Goal: Transaction & Acquisition: Purchase product/service

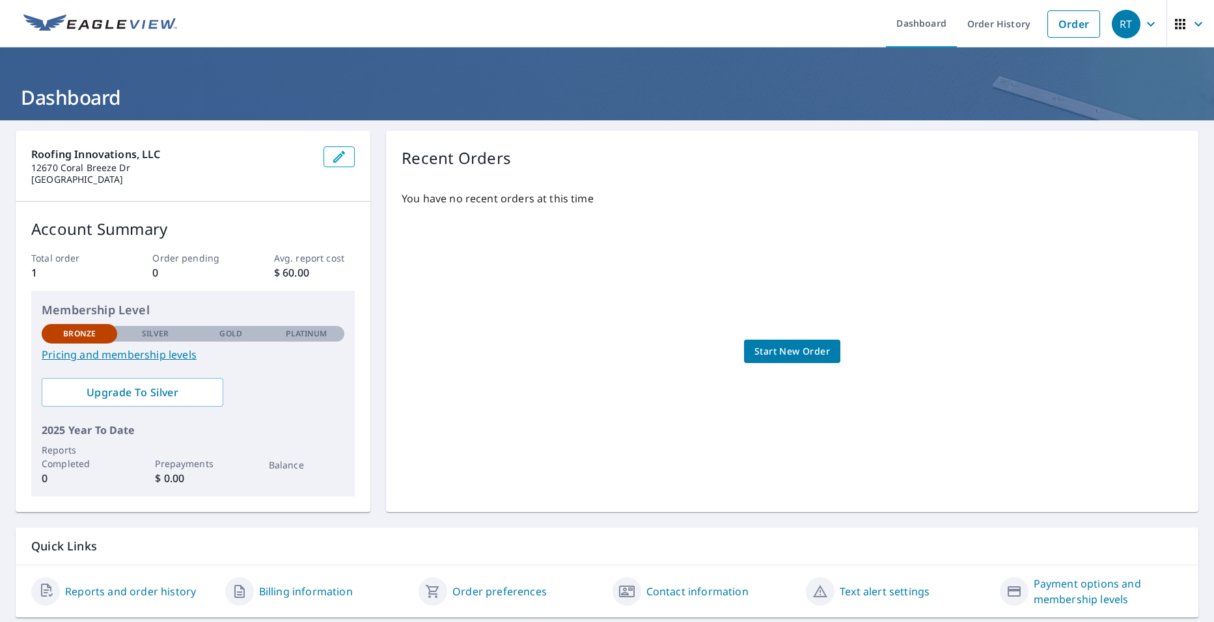
click at [818, 358] on span "Start New Order" at bounding box center [793, 352] width 76 height 16
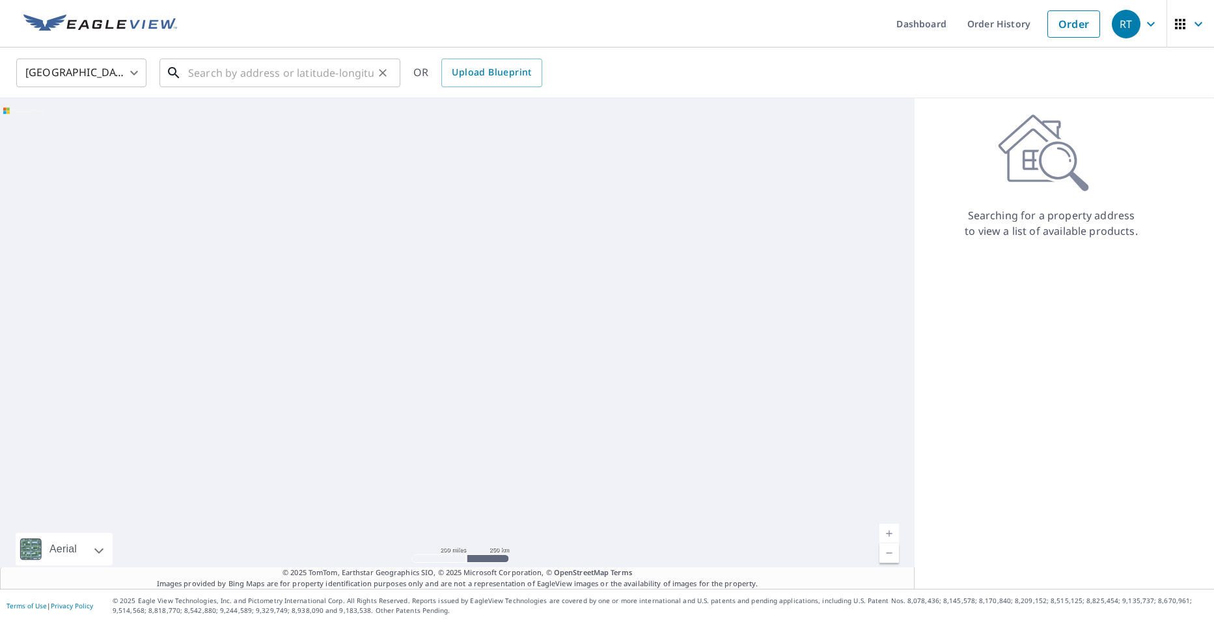
click at [302, 74] on input "text" at bounding box center [281, 73] width 186 height 36
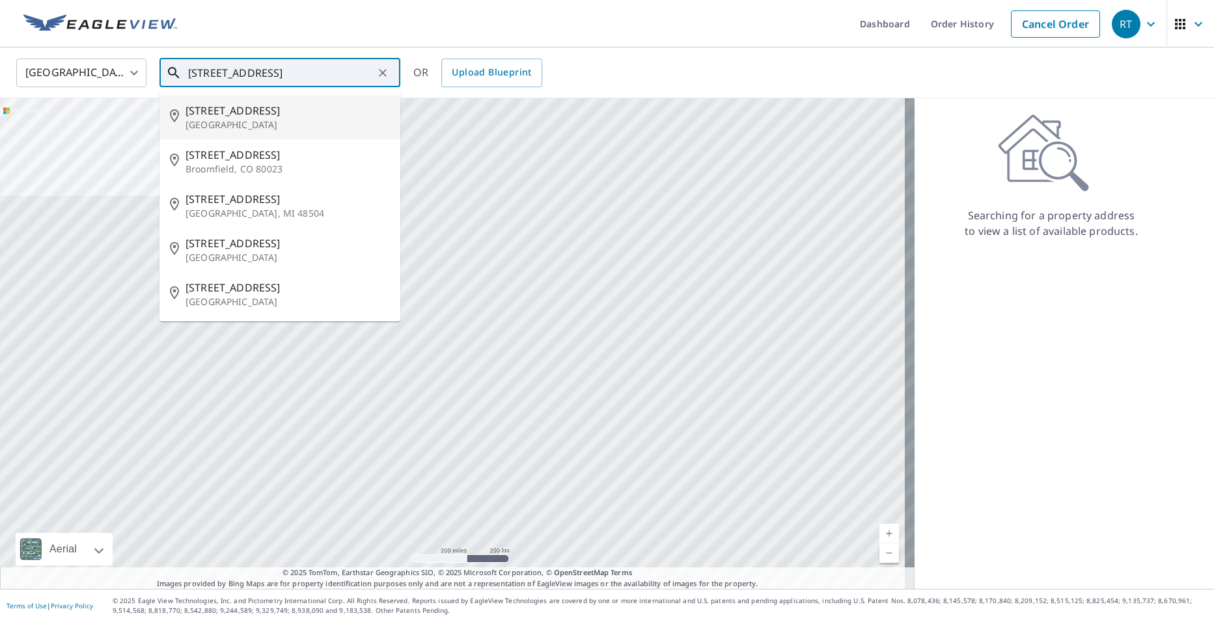
click at [323, 113] on span "[STREET_ADDRESS]" at bounding box center [288, 111] width 204 height 16
type input "[STREET_ADDRESS]"
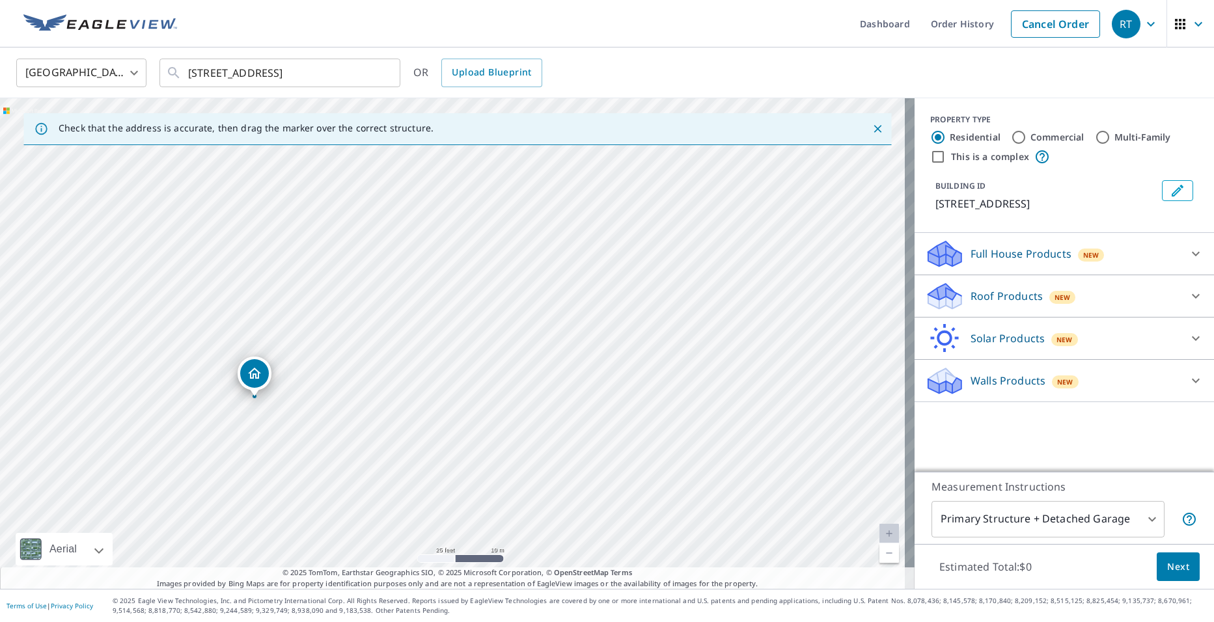
drag, startPoint x: 264, startPoint y: 394, endPoint x: 259, endPoint y: 387, distance: 8.3
click at [934, 161] on input "This is a complex" at bounding box center [938, 157] width 16 height 16
checkbox input "true"
radio input "false"
radio input "true"
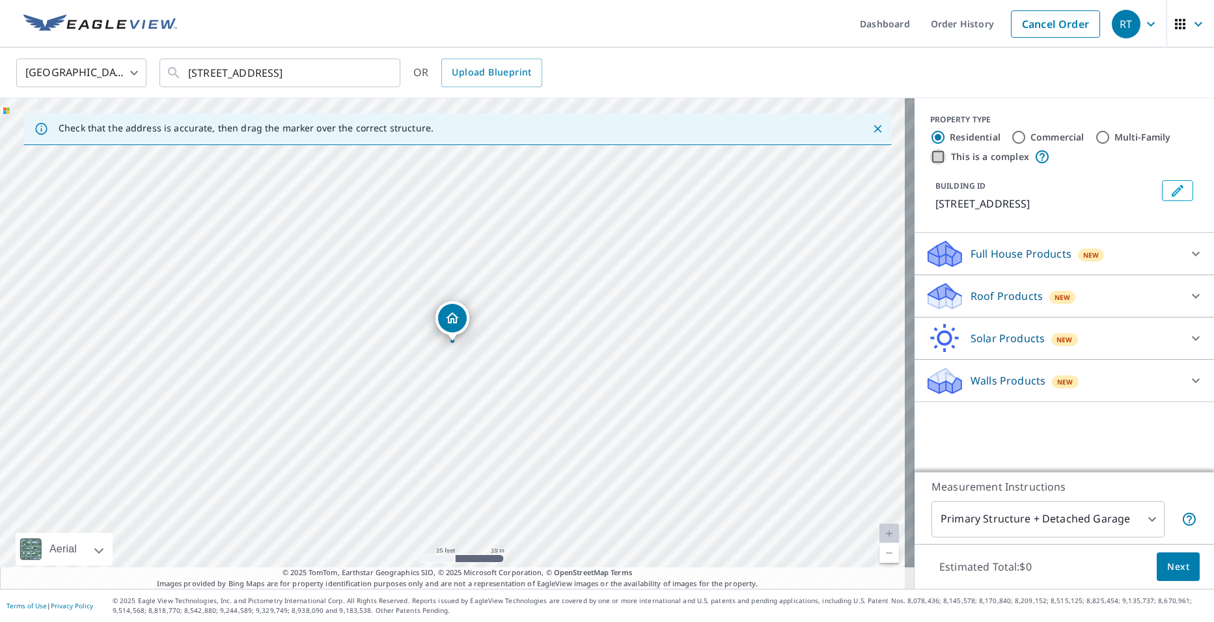
type input "4"
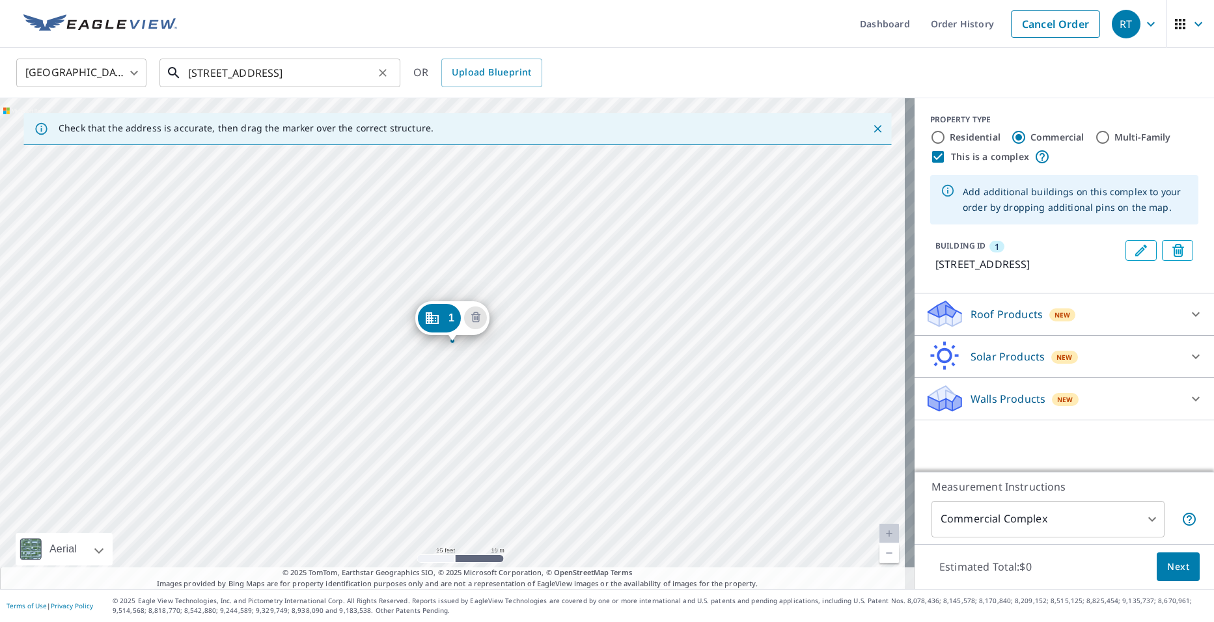
click at [280, 83] on input "[STREET_ADDRESS]" at bounding box center [281, 73] width 186 height 36
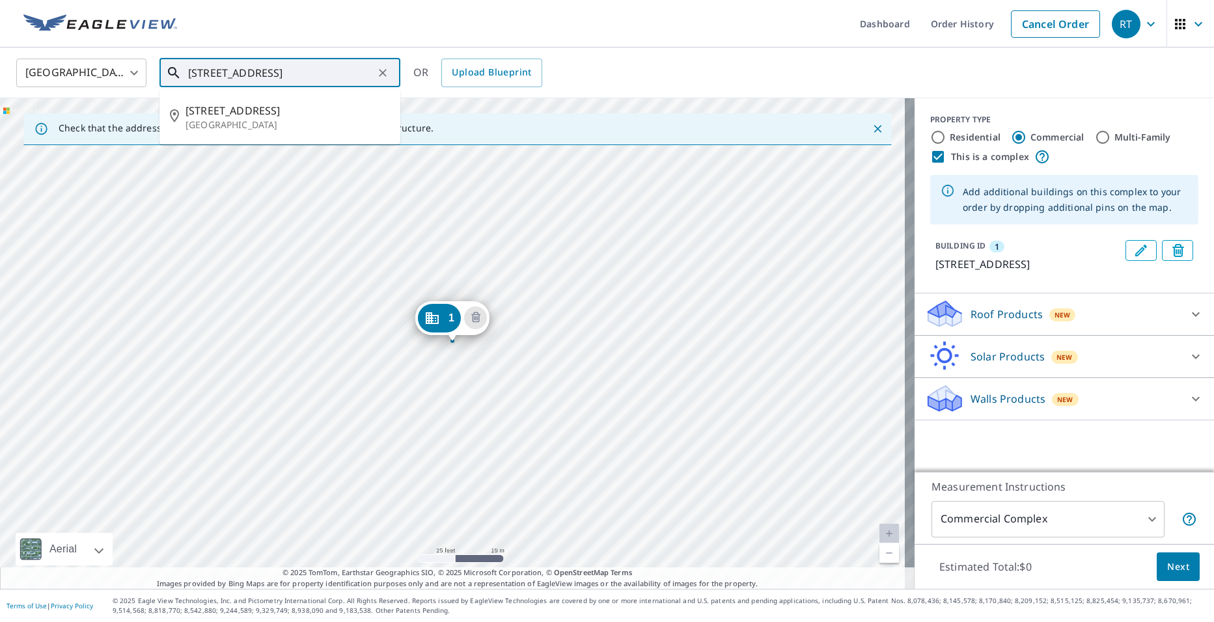
click at [209, 78] on input "[STREET_ADDRESS]" at bounding box center [281, 73] width 186 height 36
type input "[STREET_ADDRESS]"
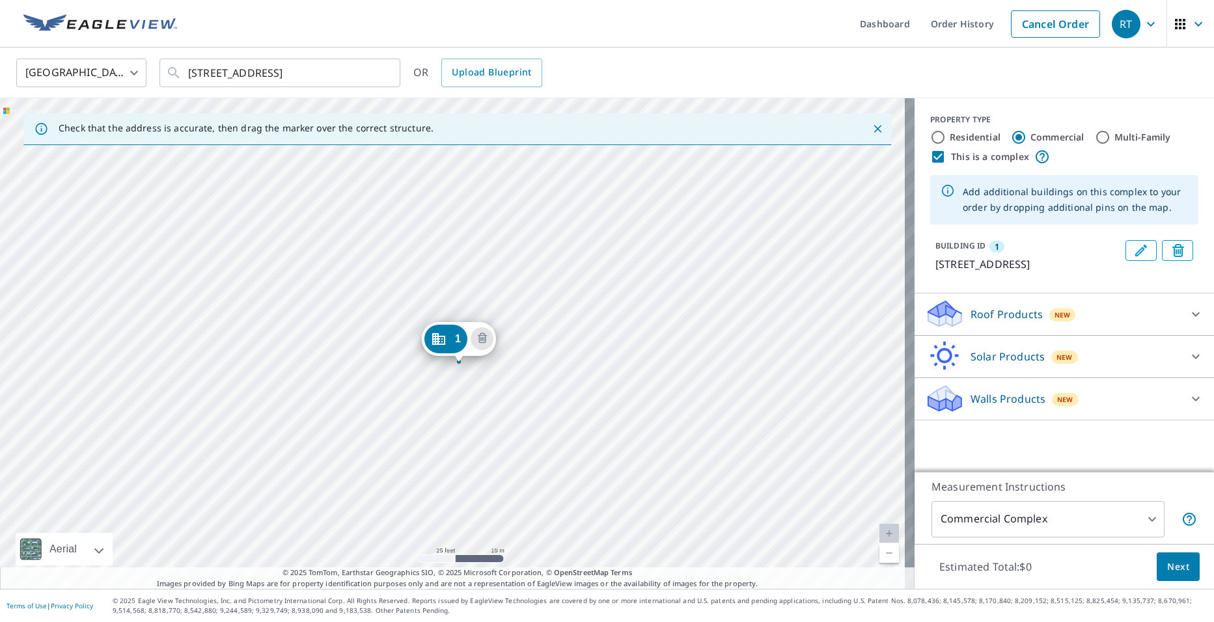
drag, startPoint x: 445, startPoint y: 322, endPoint x: 451, endPoint y: 342, distance: 21.8
click at [478, 292] on div "1 [STREET_ADDRESS]" at bounding box center [457, 343] width 915 height 491
click at [500, 312] on div "1 [STREET_ADDRESS]" at bounding box center [457, 343] width 915 height 491
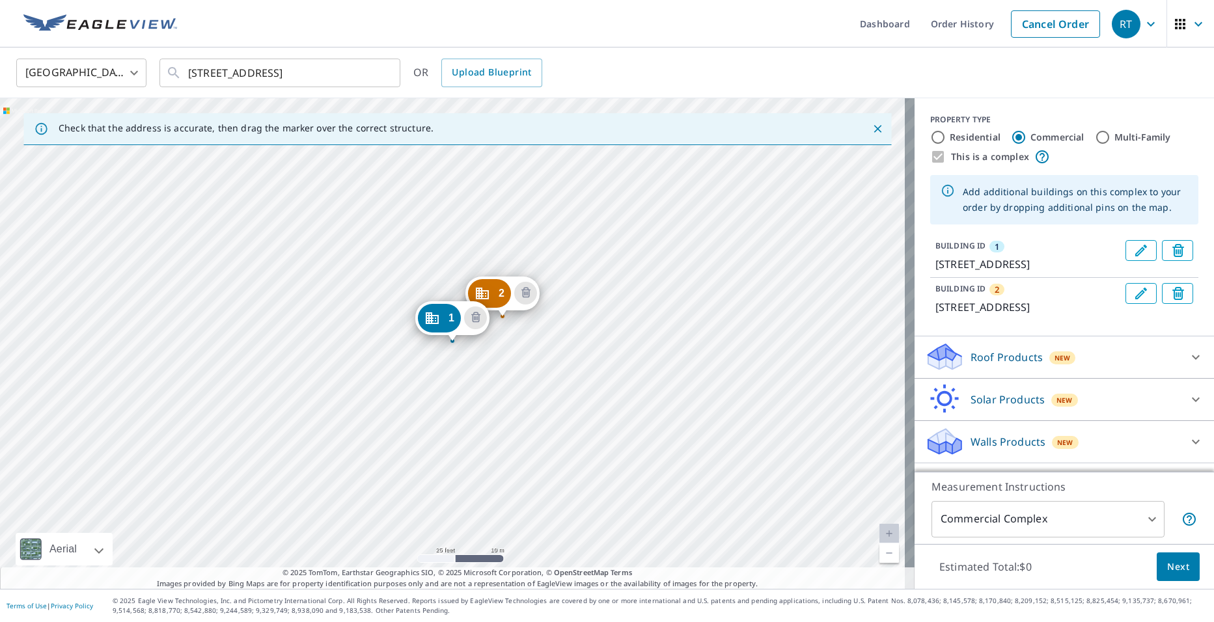
drag, startPoint x: 495, startPoint y: 288, endPoint x: 498, endPoint y: 295, distance: 7.0
click at [440, 284] on div "2 [STREET_ADDRESS] 1 [STREET_ADDRESS]" at bounding box center [457, 343] width 915 height 491
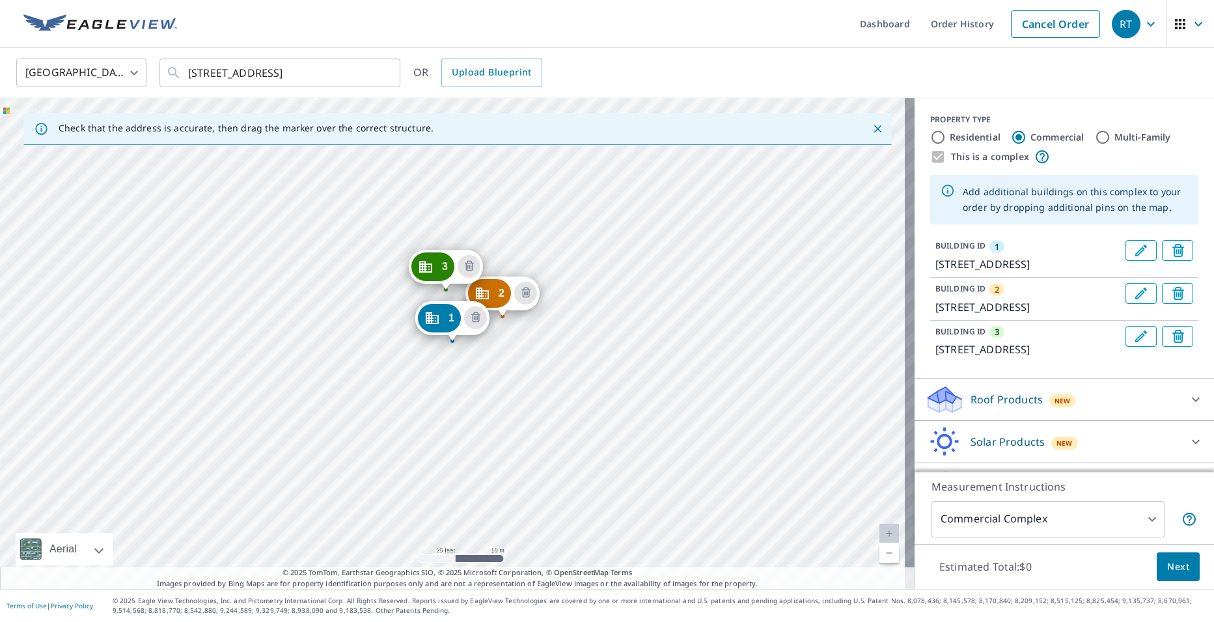
drag, startPoint x: 441, startPoint y: 282, endPoint x: 447, endPoint y: 290, distance: 9.8
click at [454, 534] on div "2 [STREET_ADDRESS] 3 [STREET_ADDRESS] 1 [STREET_ADDRESS]" at bounding box center [457, 343] width 915 height 491
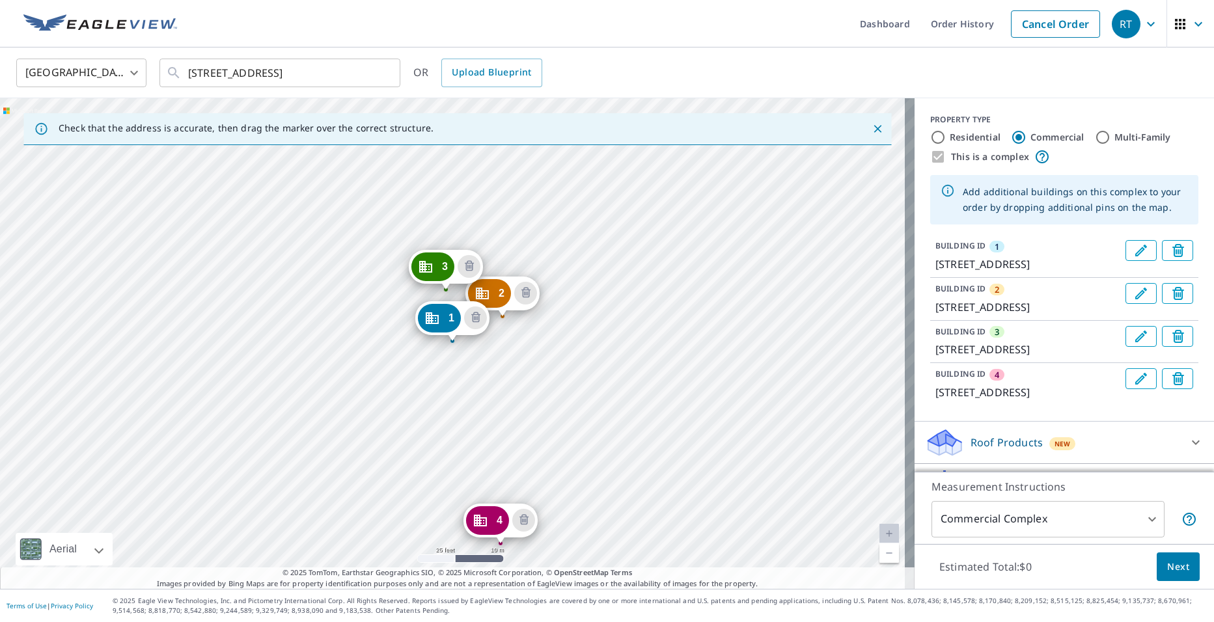
drag, startPoint x: 450, startPoint y: 524, endPoint x: 496, endPoint y: 536, distance: 47.7
click at [453, 507] on div "2 [STREET_ADDRESS] 3 [STREET_ADDRESS] 4 [STREET_ADDRESS] 1 [STREET_ADDRESS]" at bounding box center [457, 343] width 915 height 491
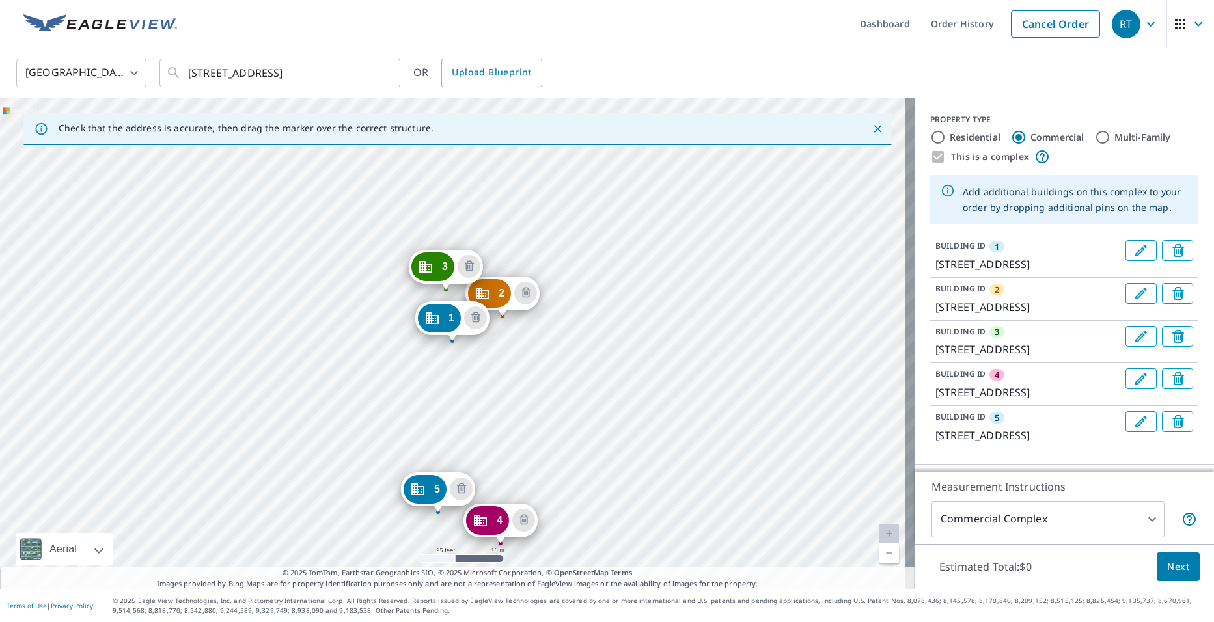
drag, startPoint x: 452, startPoint y: 499, endPoint x: 437, endPoint y: 507, distance: 16.9
click at [1095, 139] on input "Multi-Family" at bounding box center [1103, 138] width 16 height 16
radio input "true"
type input "2"
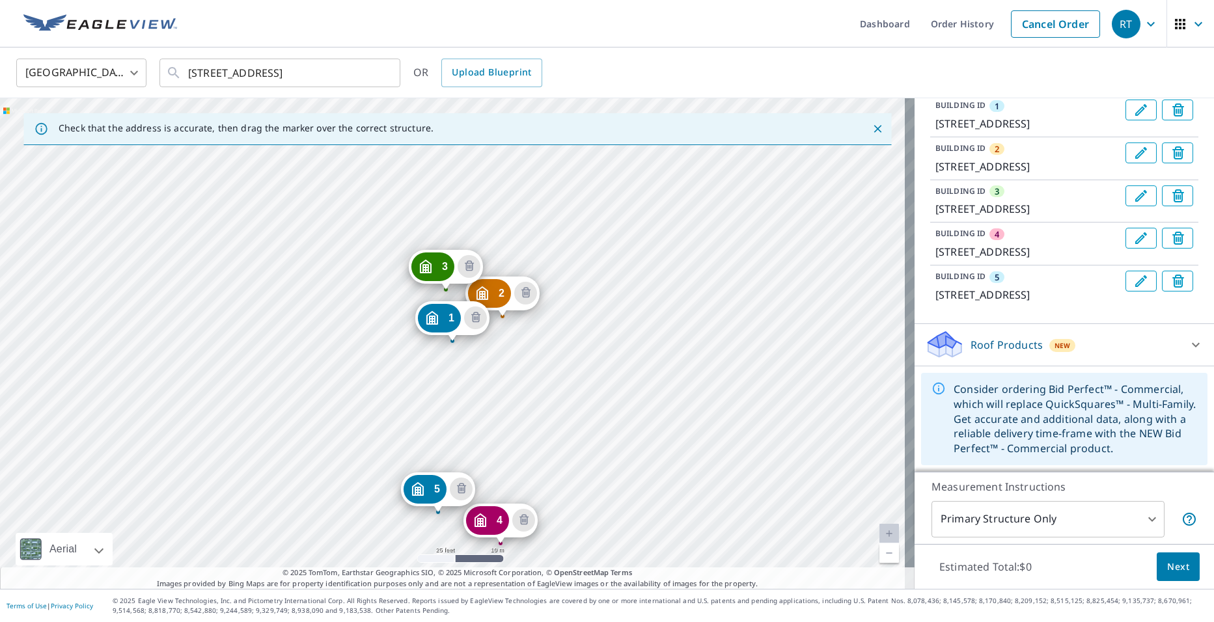
scroll to position [219, 0]
click at [1188, 347] on icon at bounding box center [1196, 345] width 16 height 16
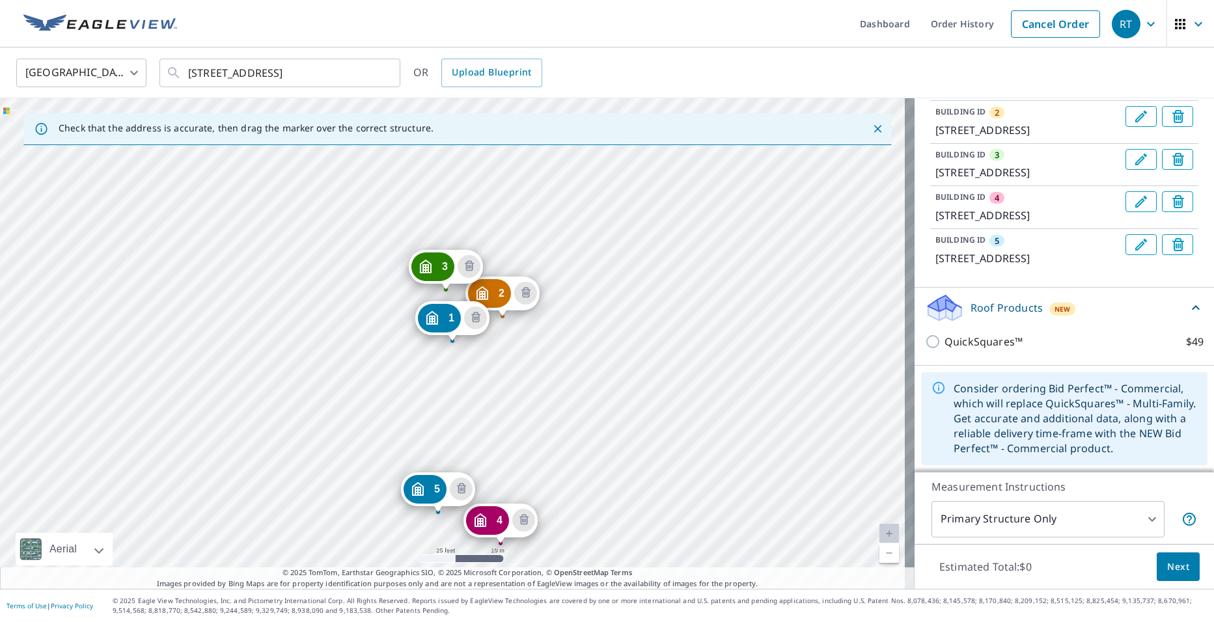
scroll to position [255, 0]
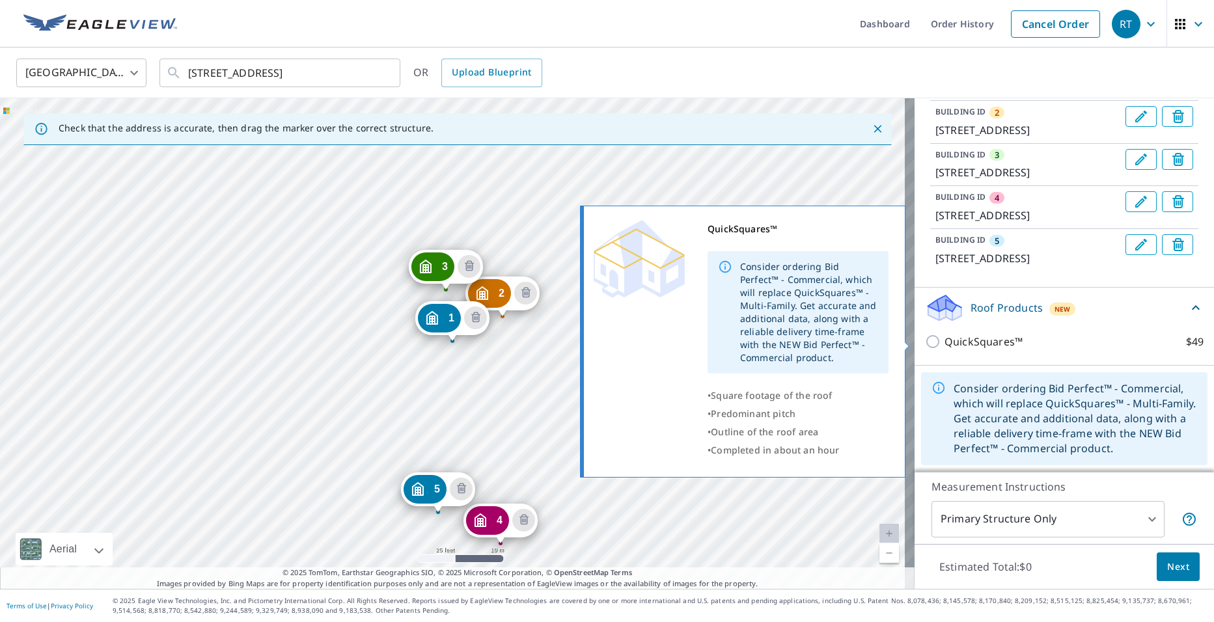
click at [928, 341] on input "QuickSquares™ $49" at bounding box center [935, 342] width 20 height 16
checkbox input "true"
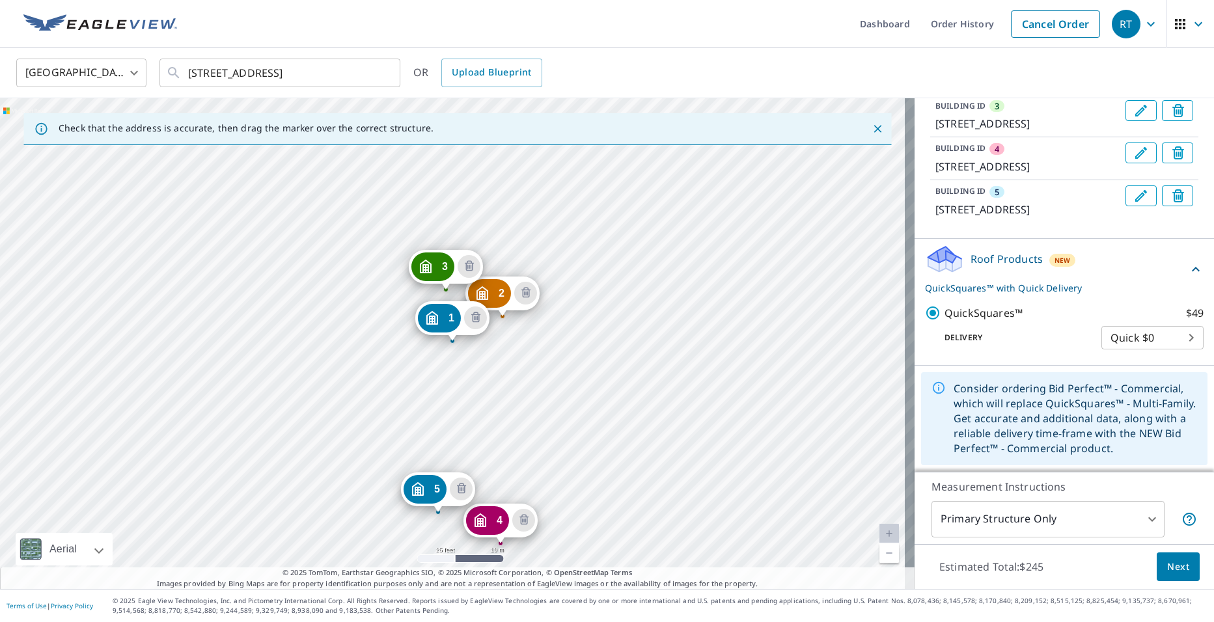
scroll to position [304, 0]
click at [1141, 330] on body "RT RT Dashboard Order History Cancel Order RT [GEOGRAPHIC_DATA] US ​ [STREET_AD…" at bounding box center [607, 311] width 1214 height 622
click at [1141, 330] on li "Quick $0" at bounding box center [1133, 337] width 102 height 23
click at [1188, 274] on icon at bounding box center [1196, 270] width 16 height 16
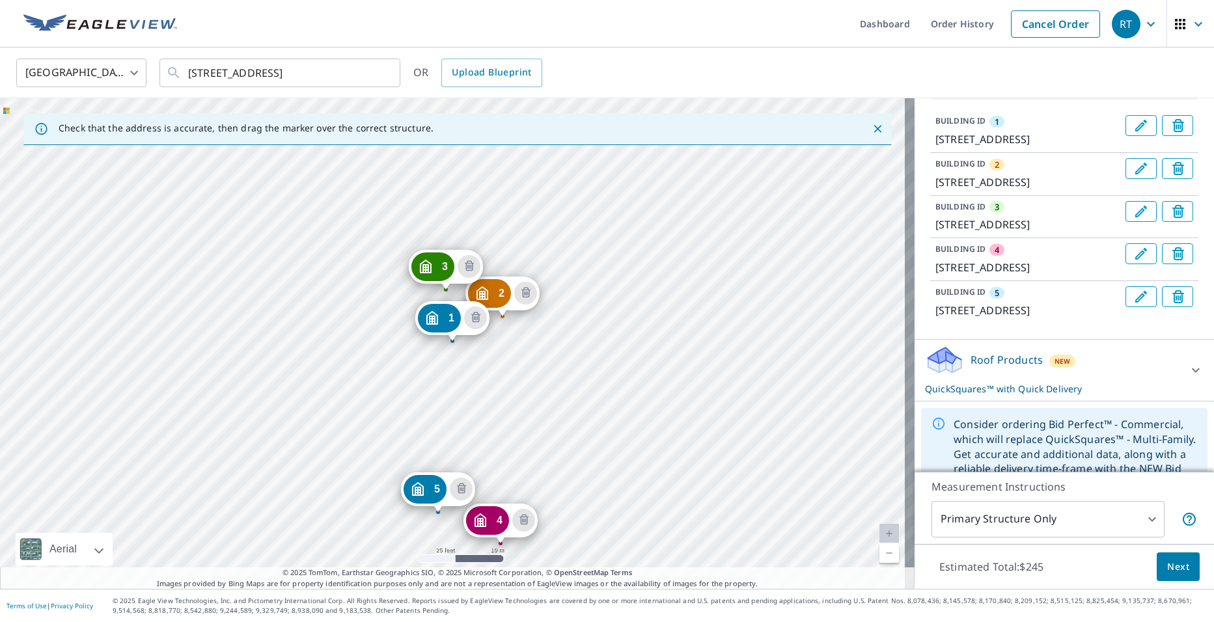
scroll to position [238, 0]
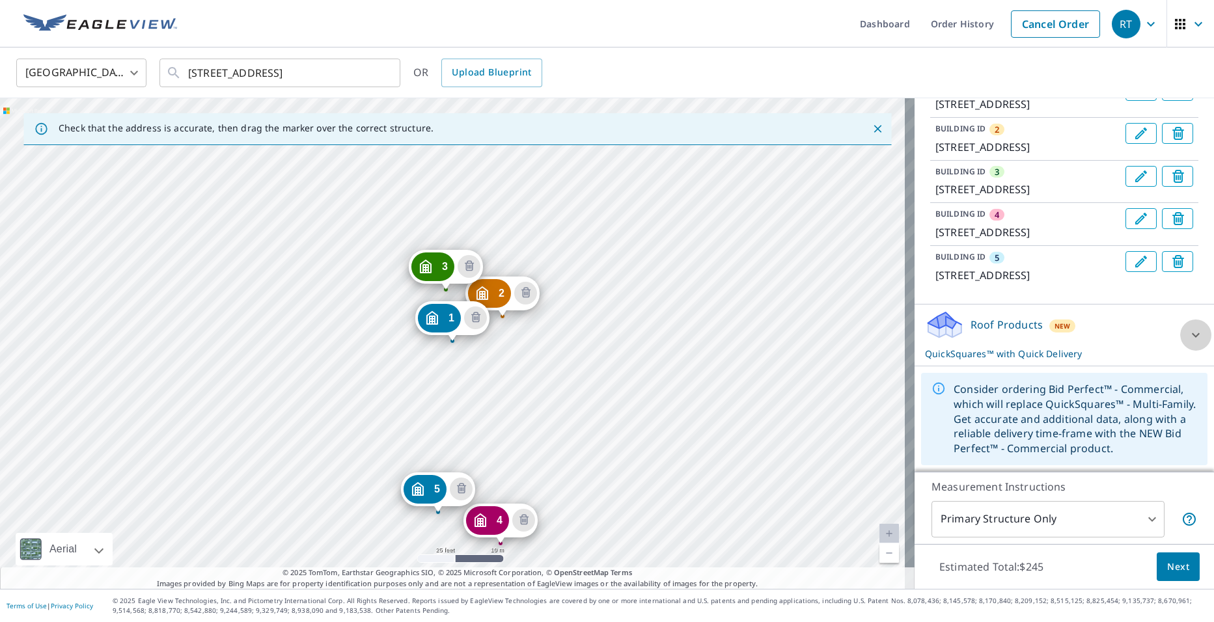
click at [1188, 340] on icon at bounding box center [1196, 335] width 16 height 16
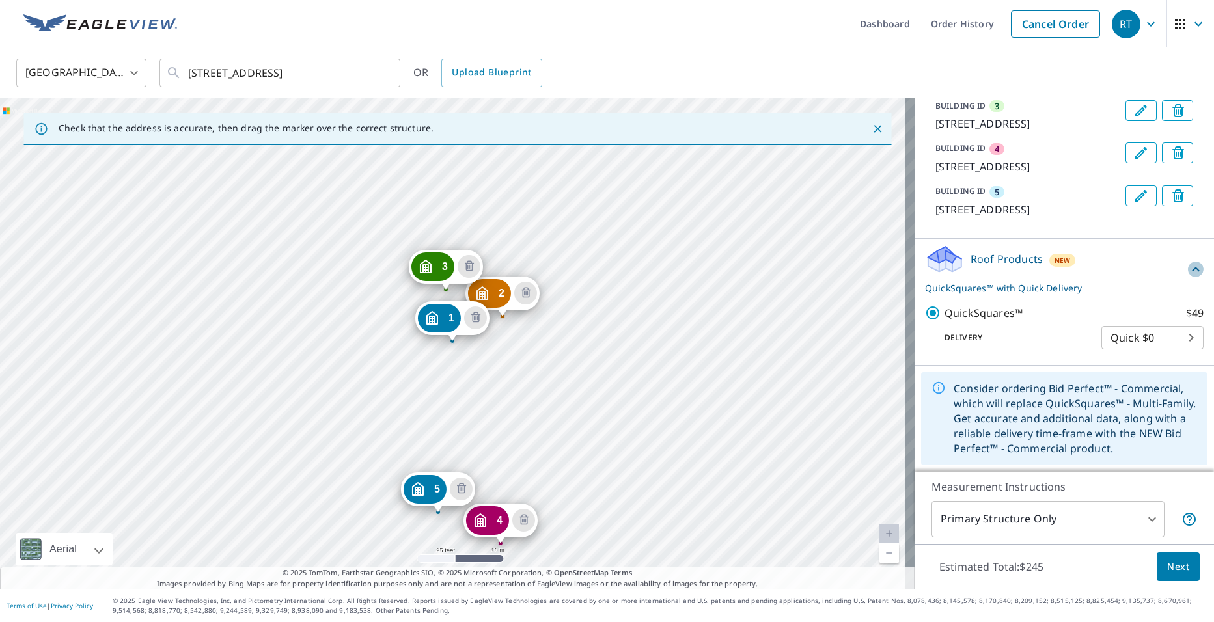
click at [1188, 277] on icon at bounding box center [1196, 270] width 16 height 16
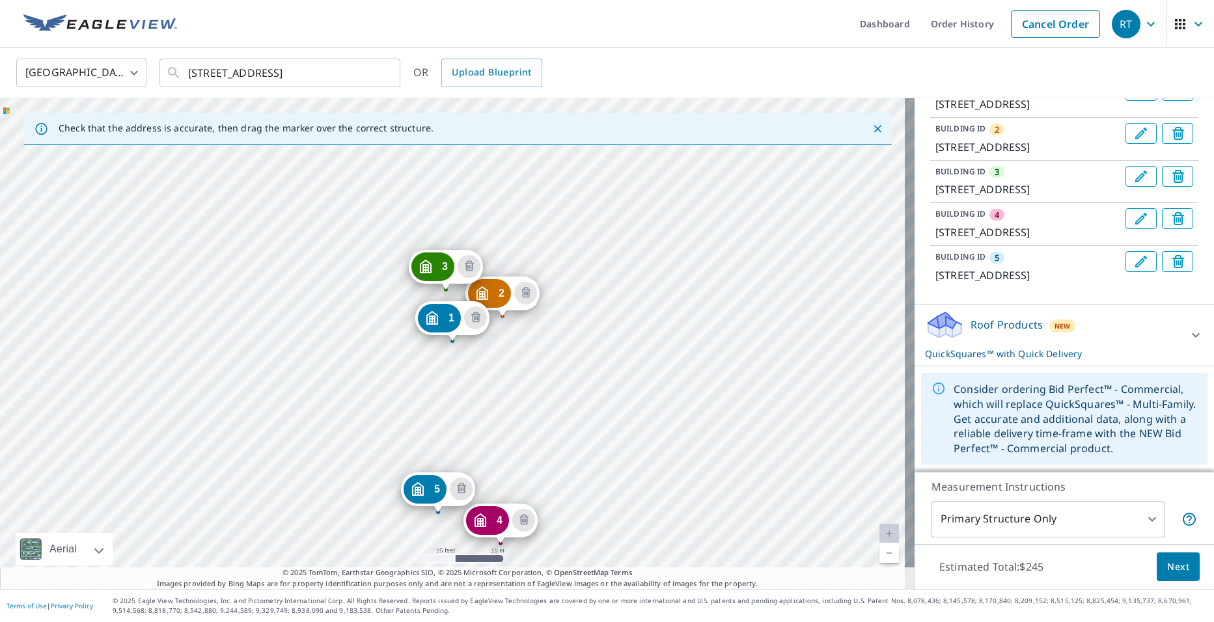
click at [1143, 515] on body "RT RT Dashboard Order History Cancel Order RT [GEOGRAPHIC_DATA] US ​ [STREET_AD…" at bounding box center [607, 311] width 1214 height 622
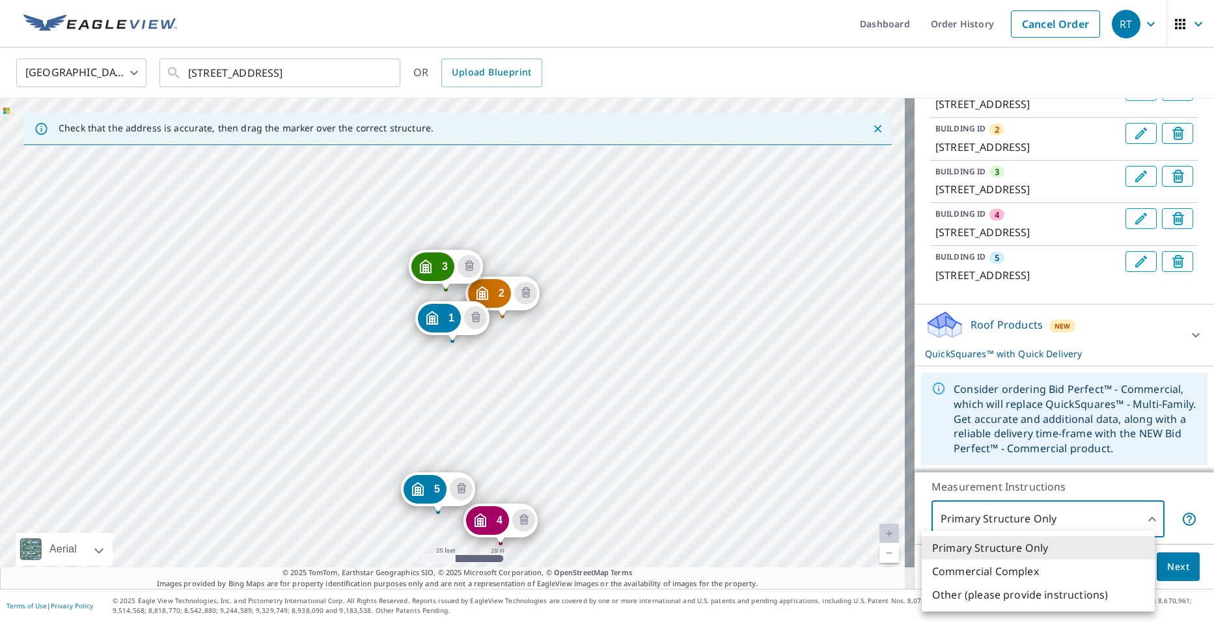
click at [1143, 515] on div at bounding box center [607, 311] width 1214 height 622
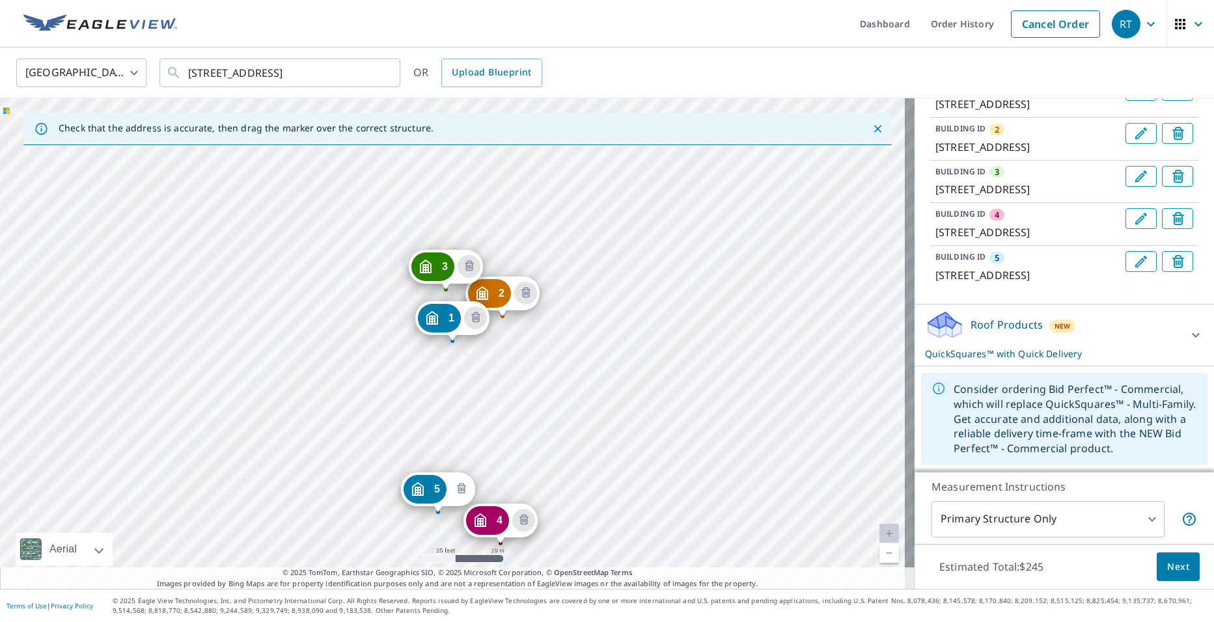
click at [467, 485] on icon "Delete building 5" at bounding box center [462, 490] width 16 height 16
click at [531, 523] on icon "Delete building 4" at bounding box center [524, 521] width 16 height 16
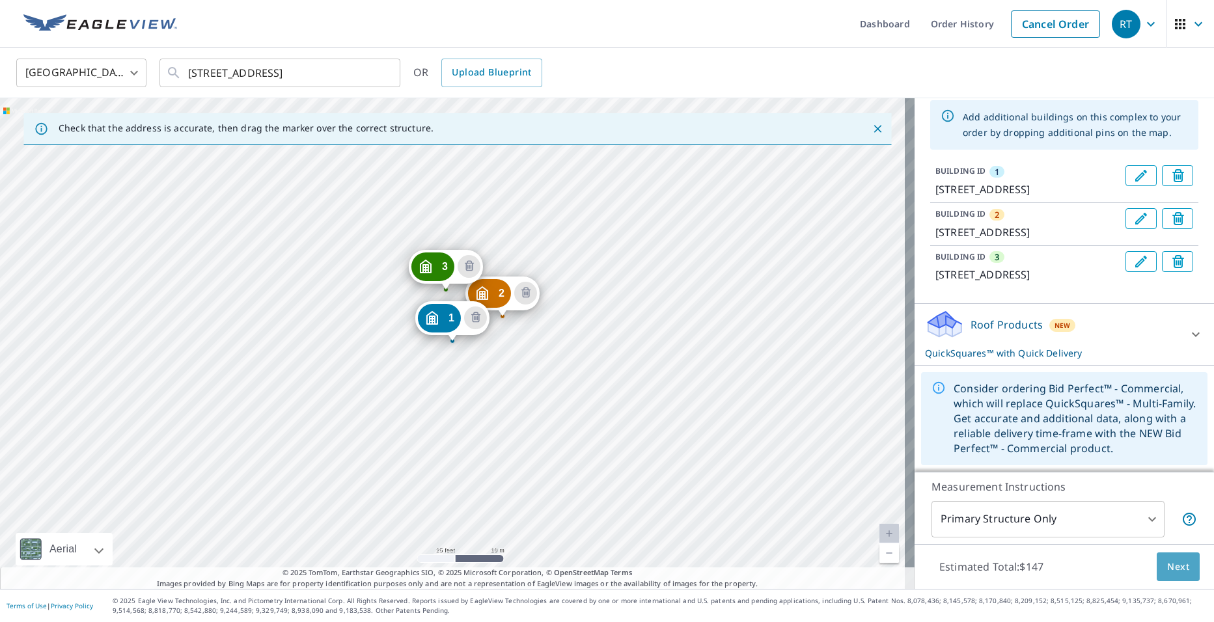
click at [1178, 572] on span "Next" at bounding box center [1178, 567] width 22 height 16
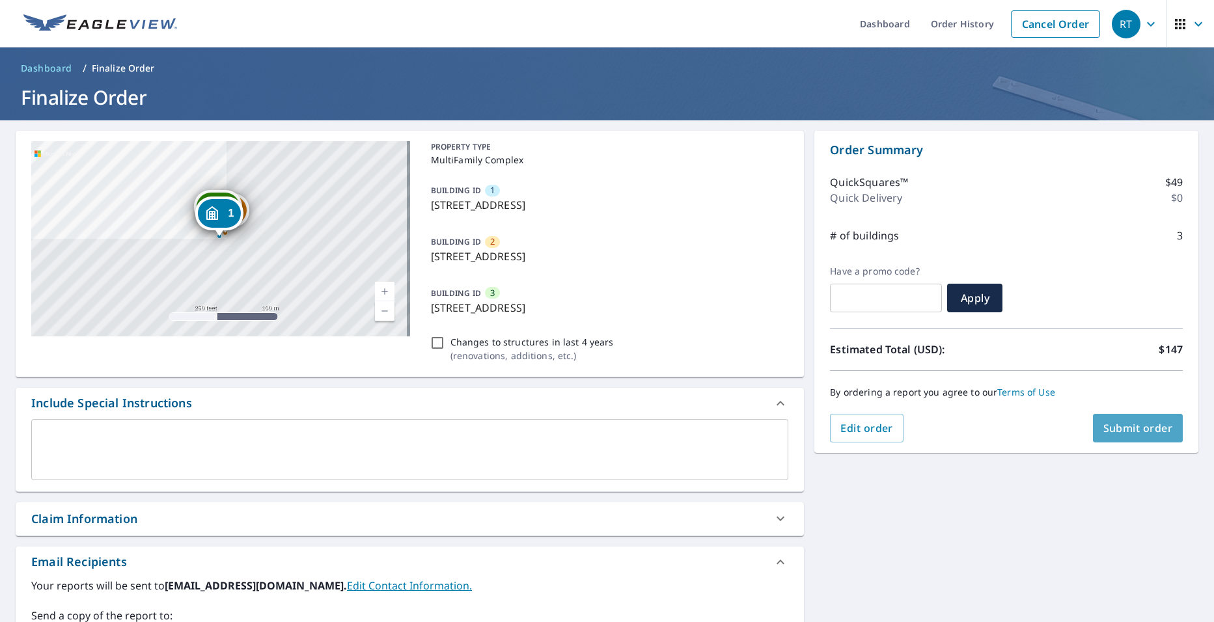
click at [1135, 431] on span "Submit order" at bounding box center [1138, 428] width 70 height 14
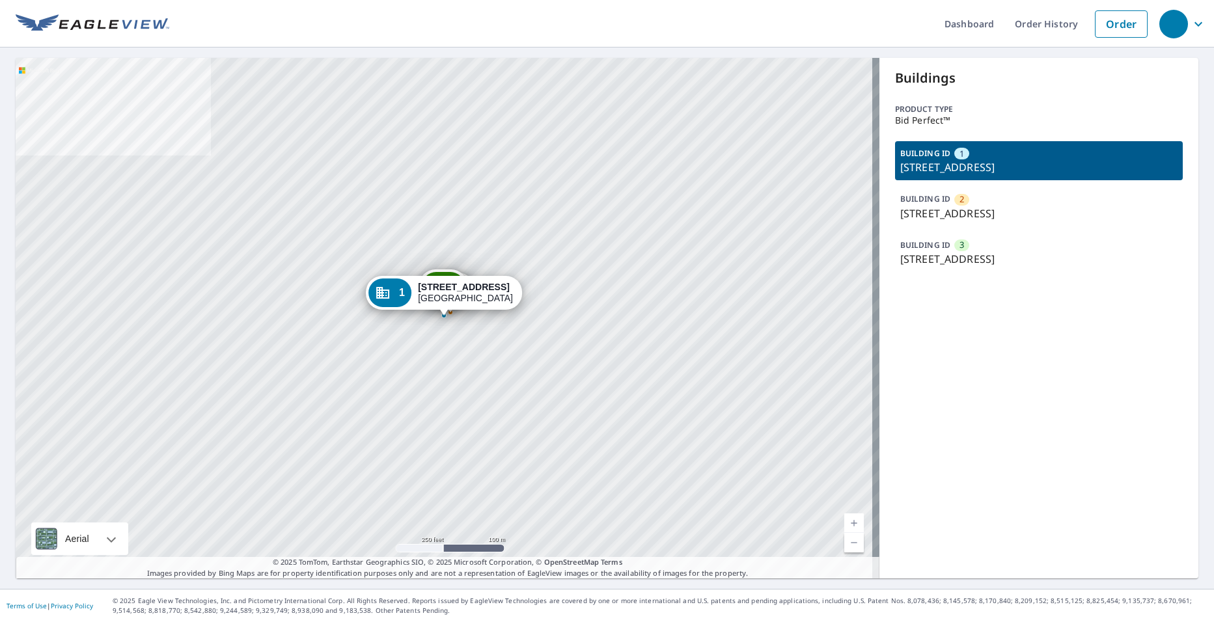
click at [1023, 169] on p "[STREET_ADDRESS]" at bounding box center [1038, 167] width 277 height 16
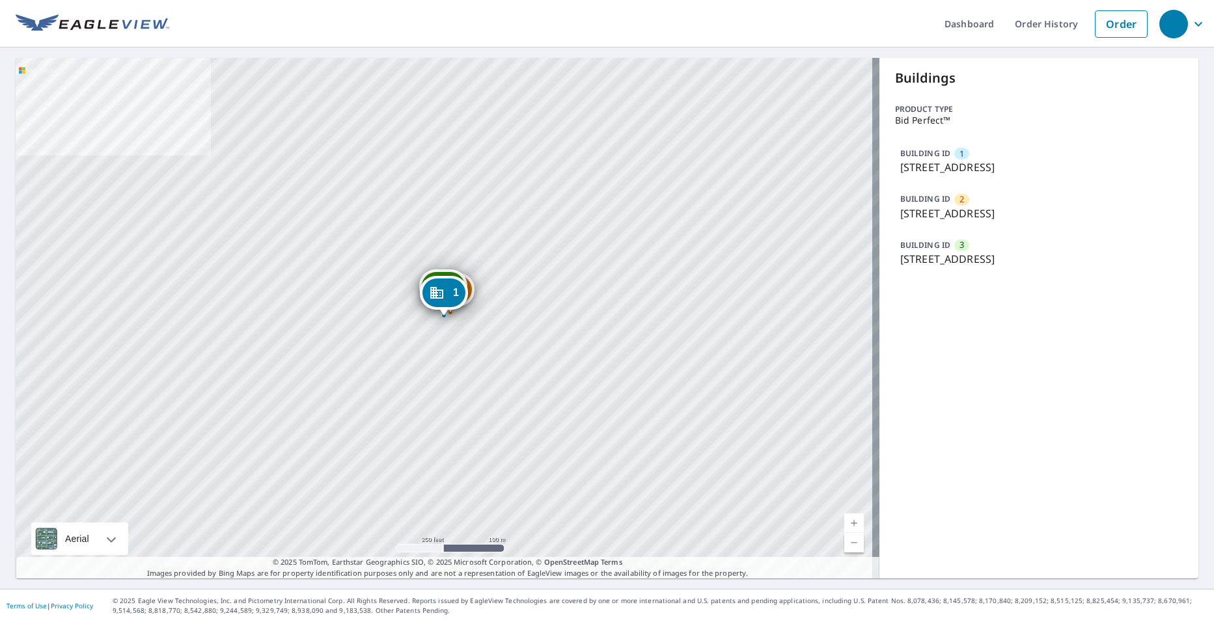
click at [978, 152] on div "BUILDING ID [GEOGRAPHIC_DATA][STREET_ADDRESS]" at bounding box center [1039, 160] width 288 height 39
click at [451, 292] on div "1" at bounding box center [444, 293] width 43 height 29
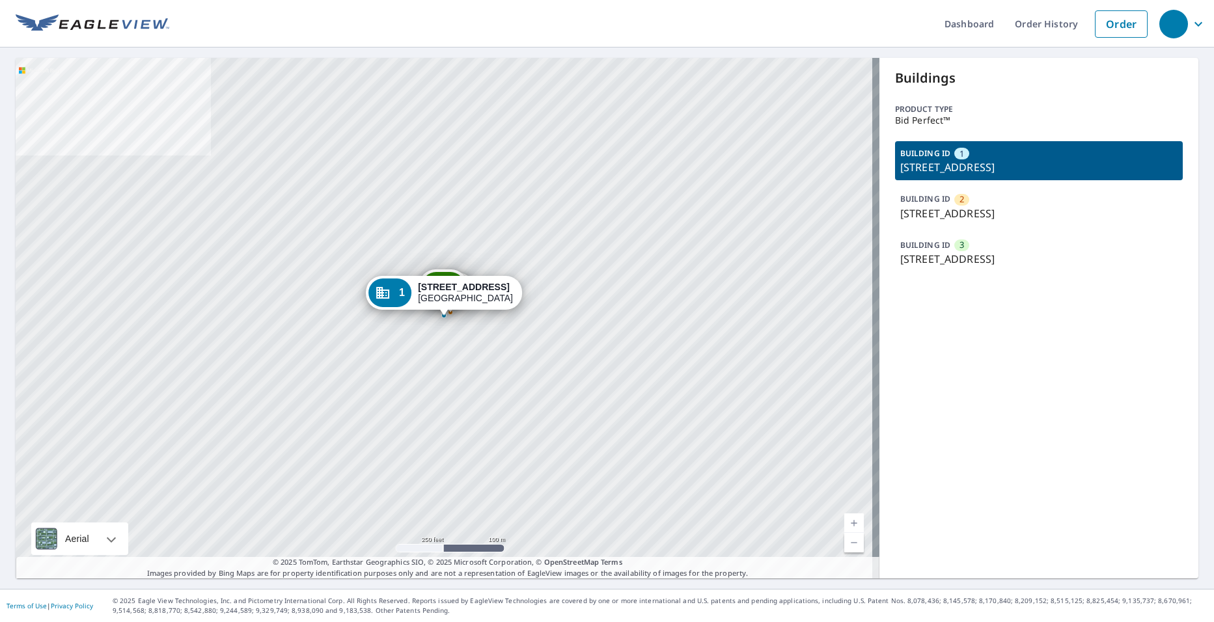
click at [451, 292] on strong "[STREET_ADDRESS]" at bounding box center [464, 287] width 92 height 10
